Goal: Navigation & Orientation: Find specific page/section

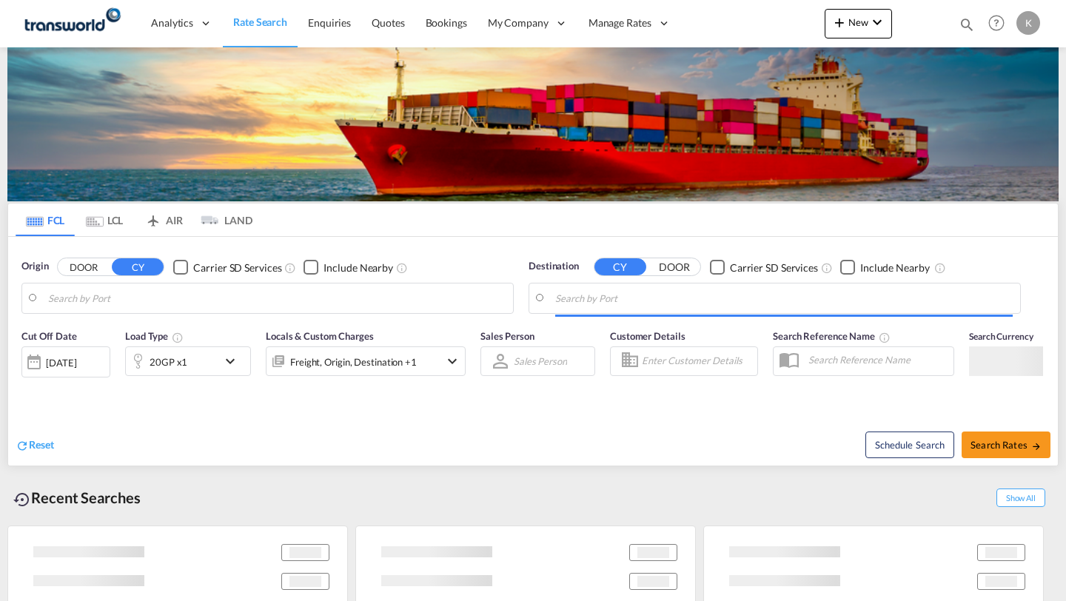
type input "[PERSON_NAME] ([PERSON_NAME]), [GEOGRAPHIC_DATA]"
type input "[GEOGRAPHIC_DATA], [GEOGRAPHIC_DATA]"
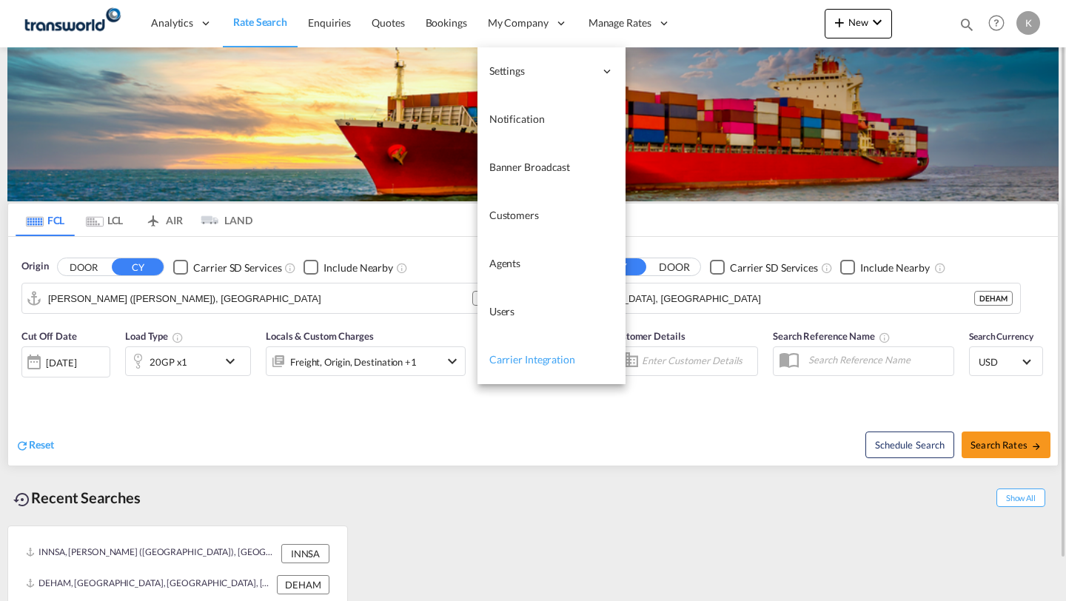
click at [515, 372] on link "Carrier Integration" at bounding box center [551, 360] width 148 height 48
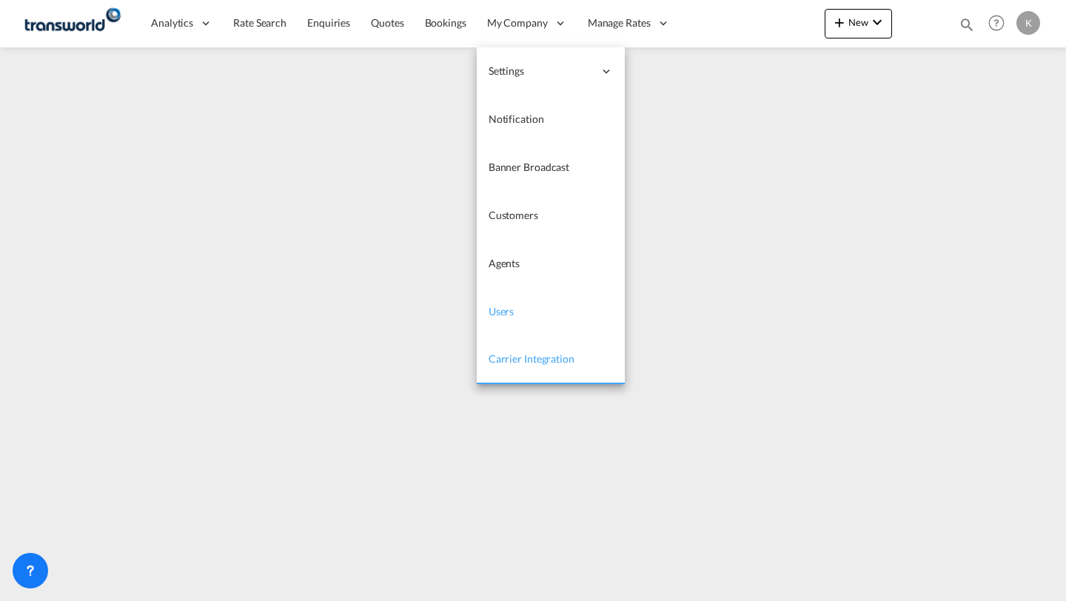
click at [511, 306] on span "Users" at bounding box center [502, 311] width 26 height 13
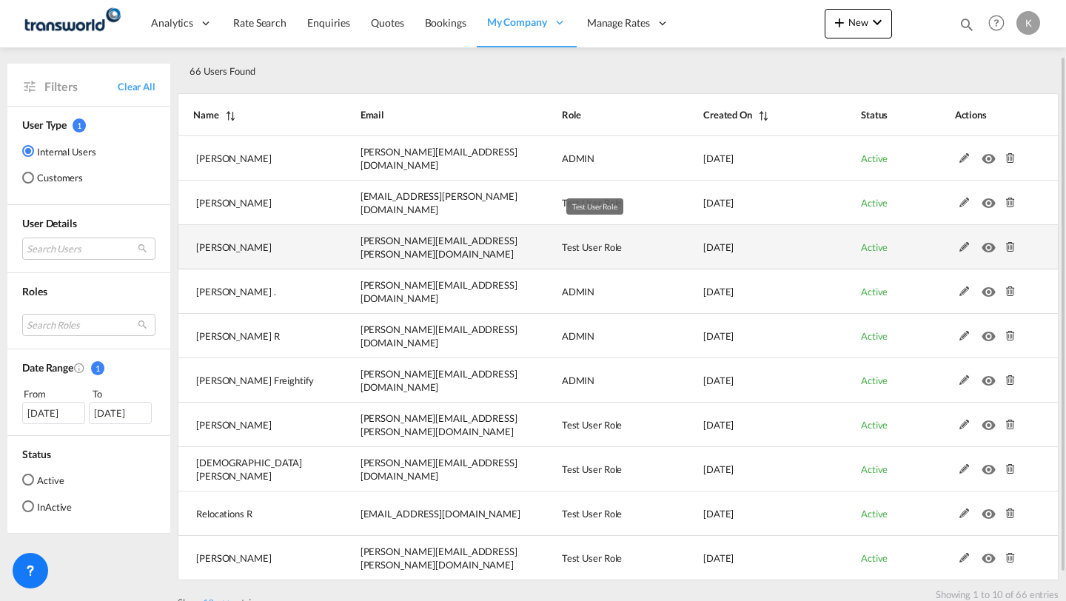
scroll to position [95, 0]
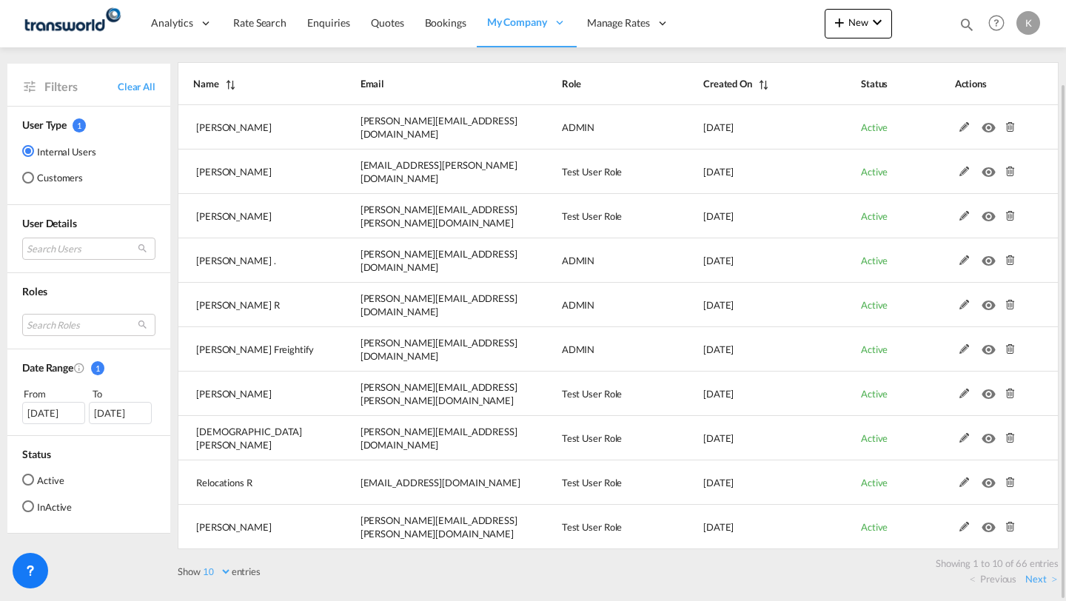
click at [207, 574] on select "10 25 50 100" at bounding box center [216, 572] width 31 height 13
click at [202, 566] on select "10 25 50 100" at bounding box center [216, 572] width 31 height 13
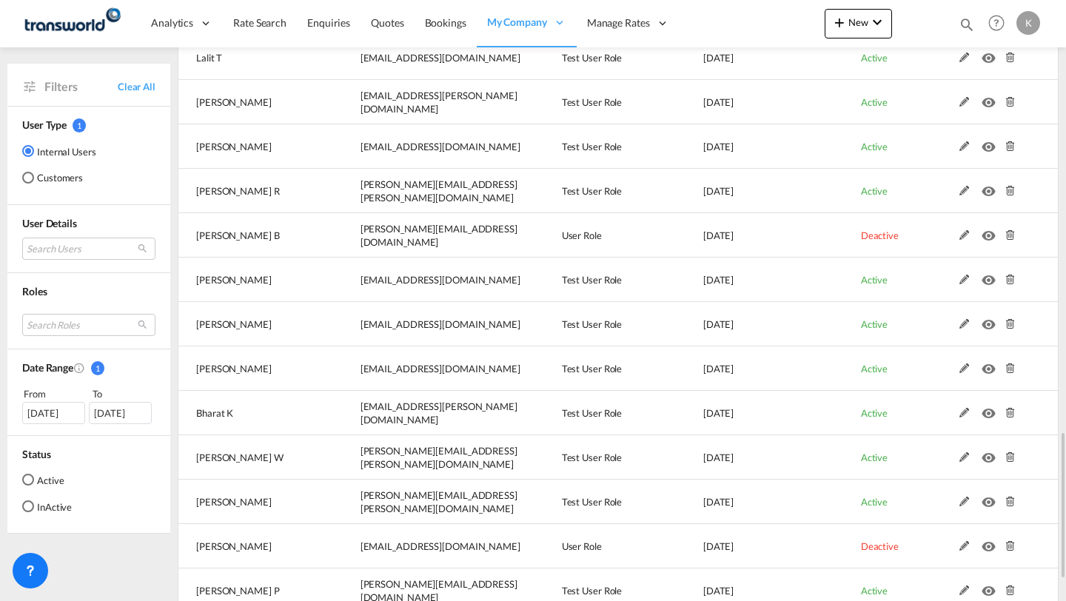
scroll to position [1872, 0]
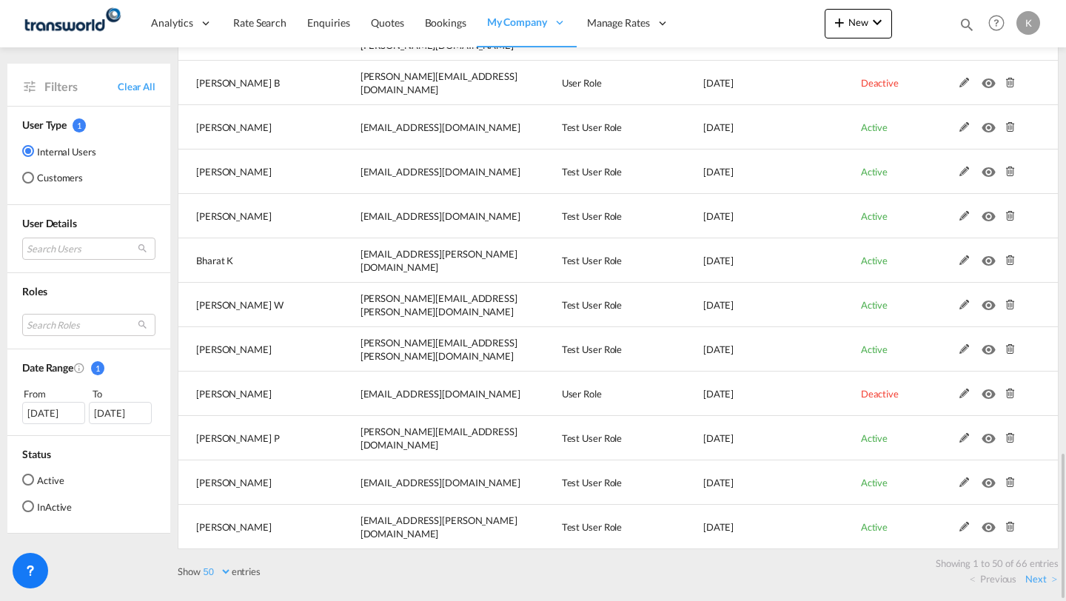
click at [217, 570] on select "10 25 50 100" at bounding box center [216, 572] width 31 height 13
select select "100"
click at [202, 566] on select "10 25 50 100" at bounding box center [216, 572] width 31 height 13
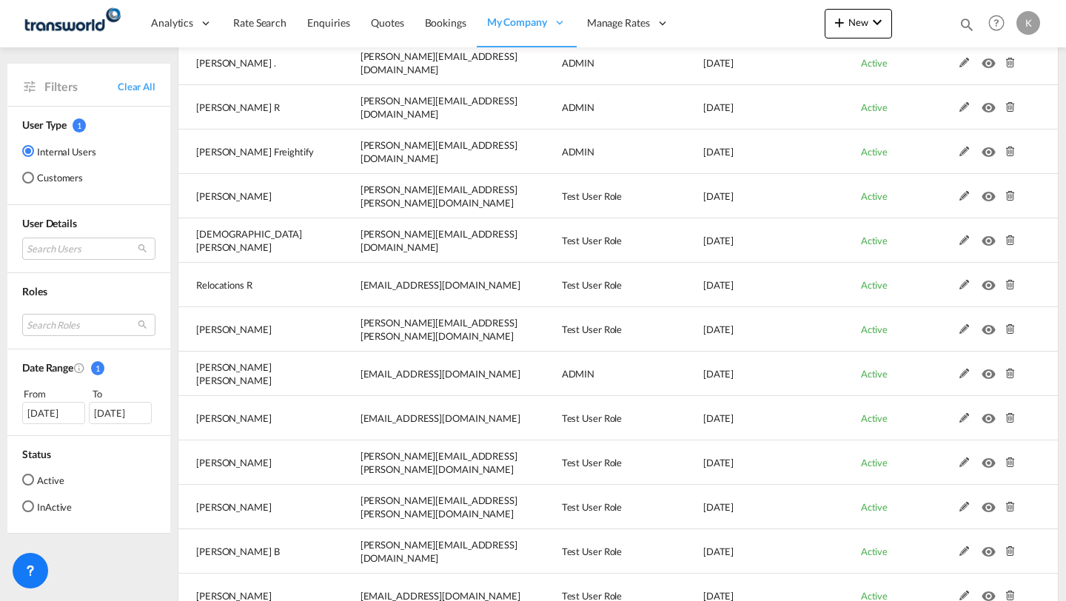
scroll to position [0, 0]
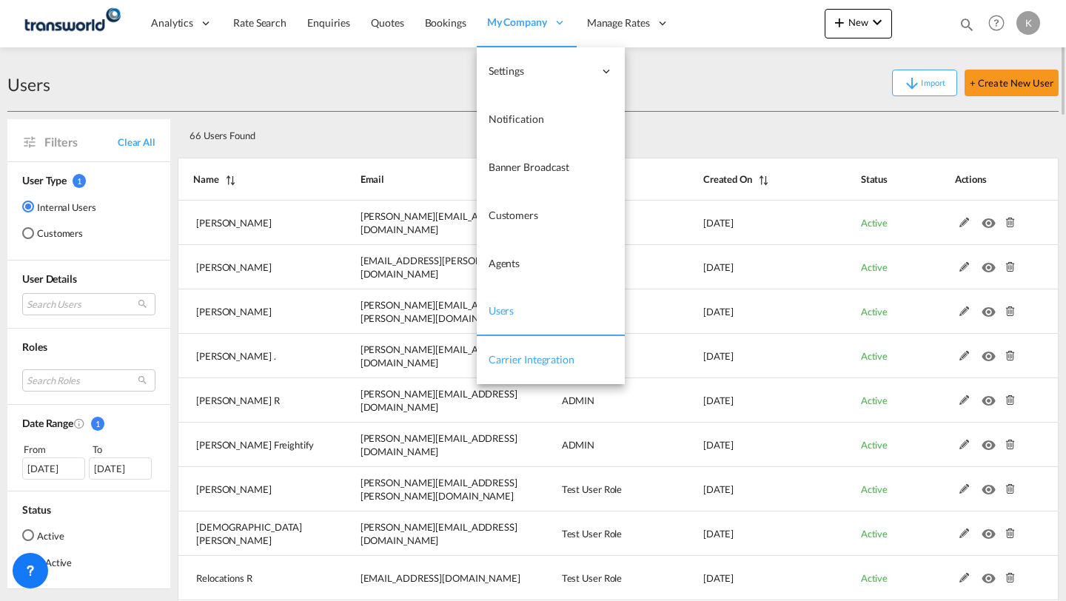
click at [503, 362] on span "Carrier Integration" at bounding box center [532, 359] width 86 height 13
